Goal: Transaction & Acquisition: Download file/media

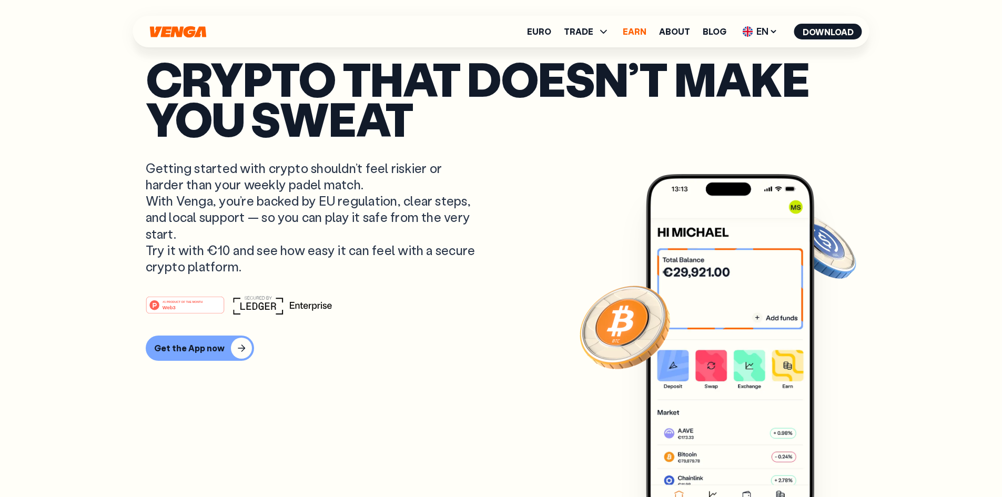
click at [641, 33] on link "Earn" at bounding box center [635, 31] width 24 height 8
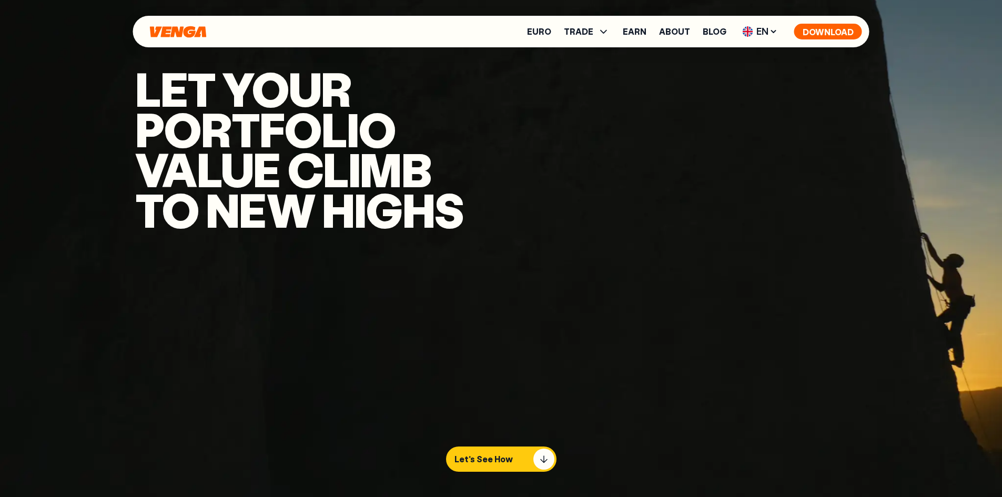
click at [815, 31] on button "Download" at bounding box center [828, 32] width 68 height 16
